Goal: Information Seeking & Learning: Check status

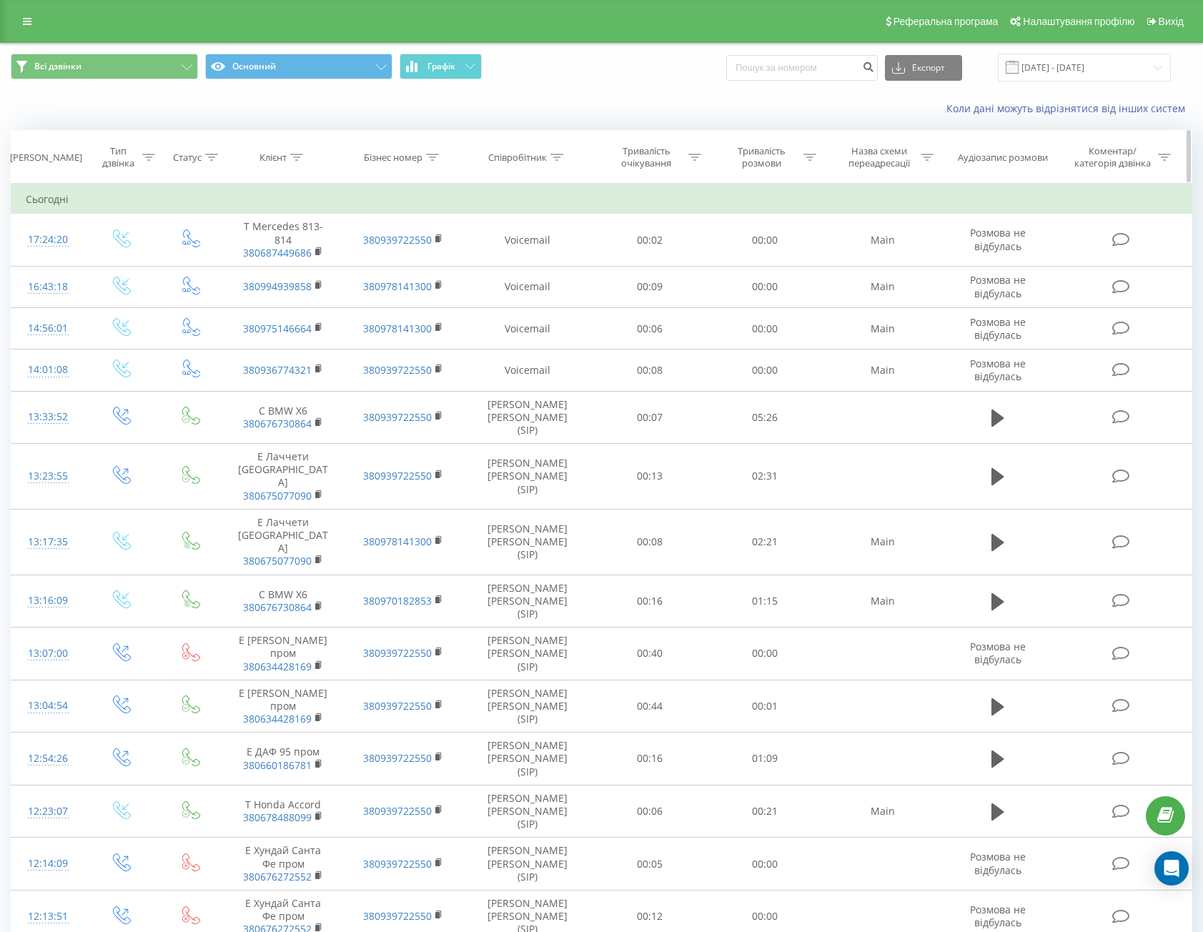
click at [276, 149] on th "Клієнт" at bounding box center [283, 157] width 120 height 53
click at [272, 154] on div "Клієнт" at bounding box center [272, 158] width 27 height 12
click at [264, 257] on input "text" at bounding box center [283, 259] width 126 height 25
paste input "[PHONE_NUMBER]"
click at [309, 286] on span "OK" at bounding box center [314, 288] width 40 height 22
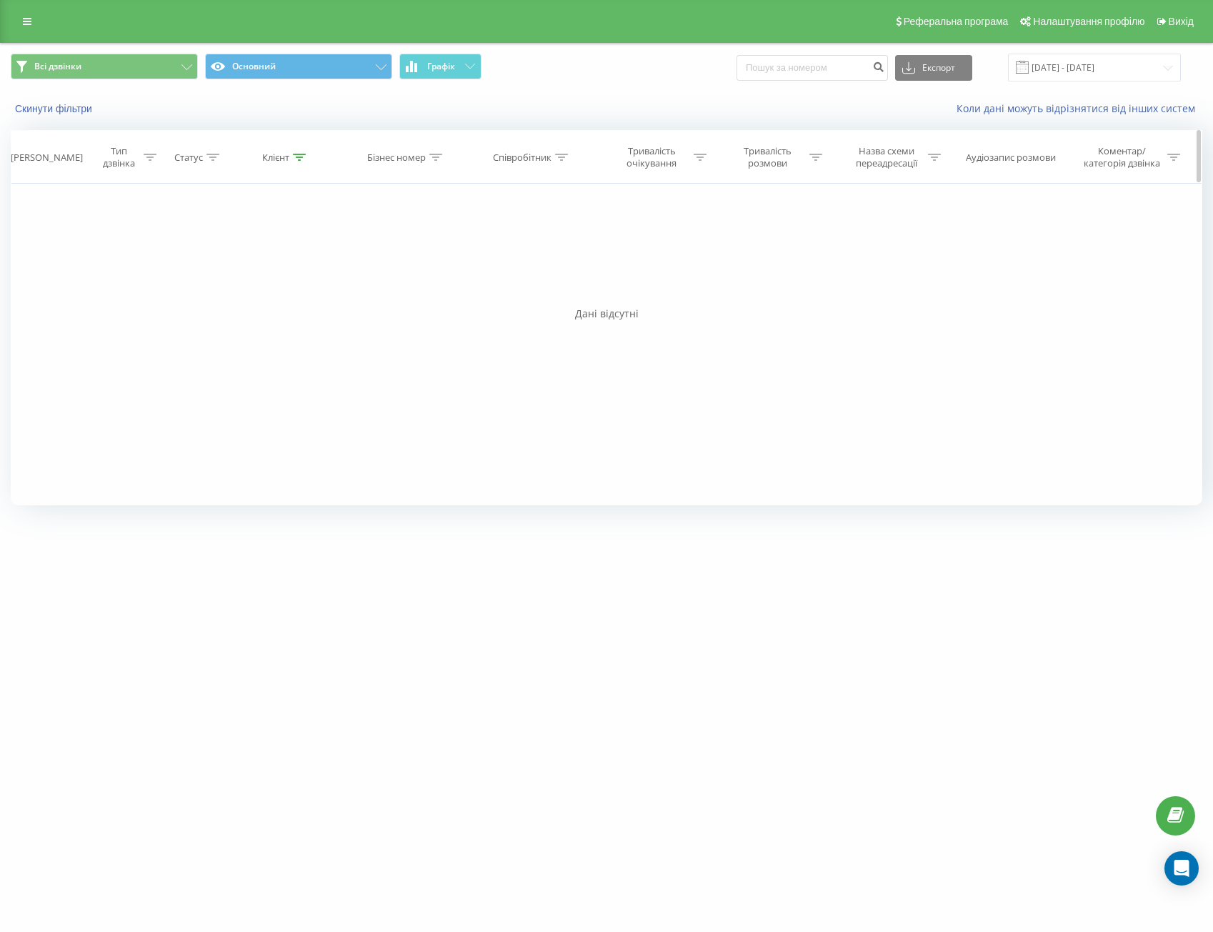
click at [289, 157] on div "Клієнт" at bounding box center [275, 158] width 27 height 12
drag, startPoint x: 245, startPoint y: 260, endPoint x: 181, endPoint y: 264, distance: 64.4
click at [187, 262] on div "Фільтрувати за умовою Дорівнює Введіть значення Скасувати OK Фільтрувати за умо…" at bounding box center [607, 345] width 1192 height 322
type input "676272552"
click at [324, 289] on span "OK" at bounding box center [316, 288] width 40 height 22
